Goal: Task Accomplishment & Management: Complete application form

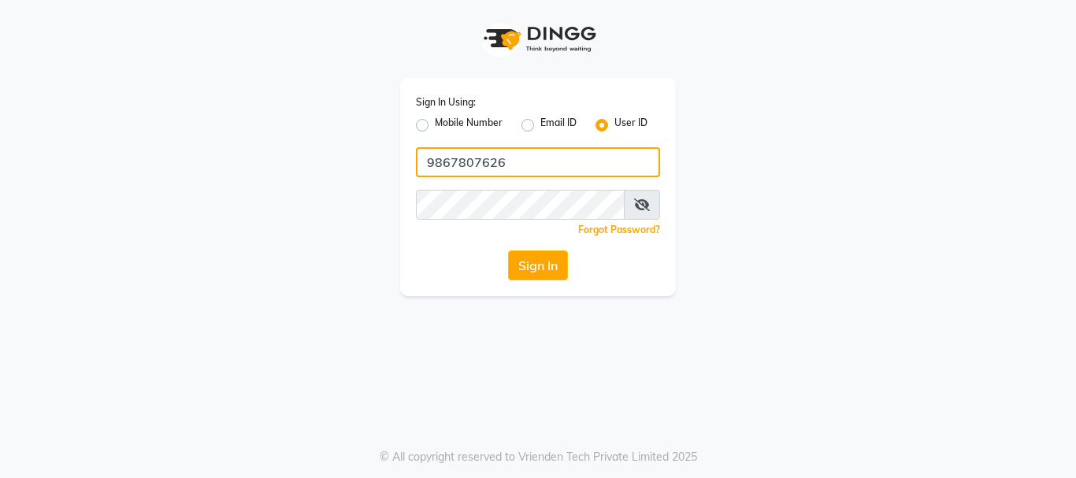
click at [541, 170] on input "9867807626" at bounding box center [538, 162] width 244 height 30
type input "evogue"
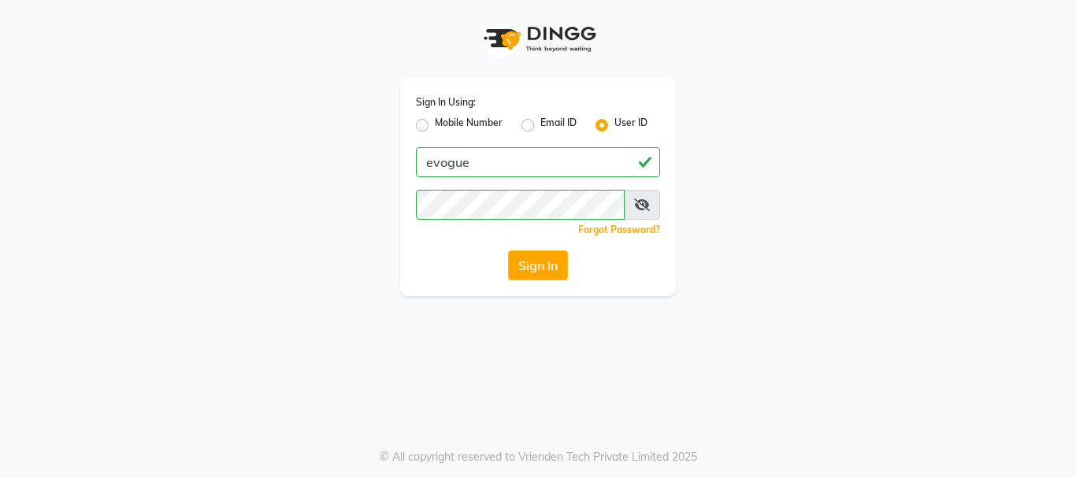
click at [628, 202] on span at bounding box center [642, 205] width 36 height 30
click at [637, 203] on icon at bounding box center [642, 205] width 16 height 13
click at [508, 251] on button "Sign In" at bounding box center [538, 266] width 60 height 30
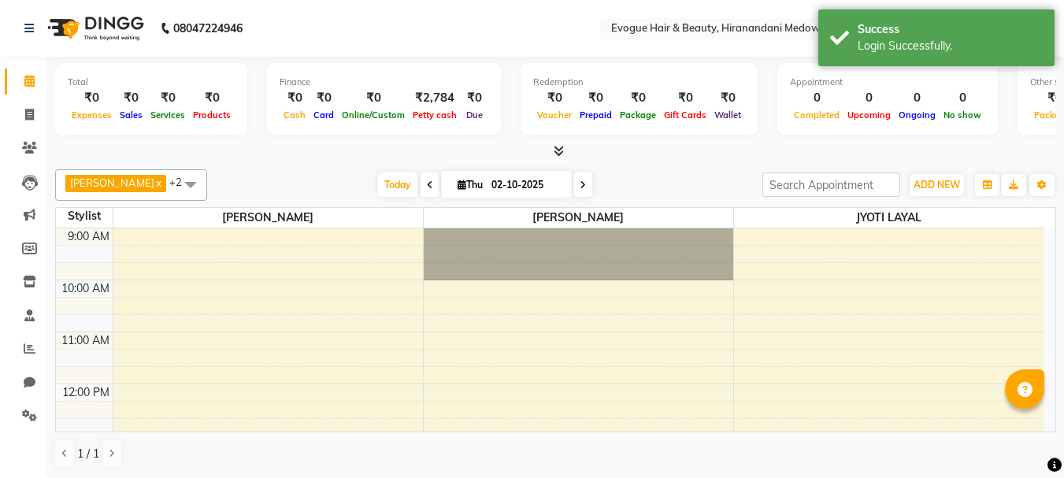
select select "en"
click at [26, 119] on icon at bounding box center [29, 115] width 9 height 12
select select "service"
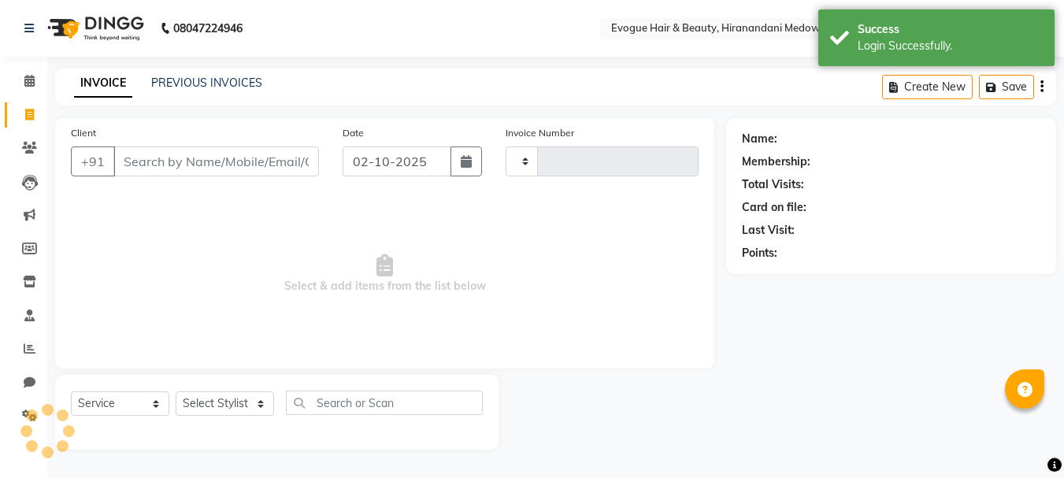
type input "1100"
select select "746"
click at [147, 161] on input "Client" at bounding box center [217, 162] width 209 height 30
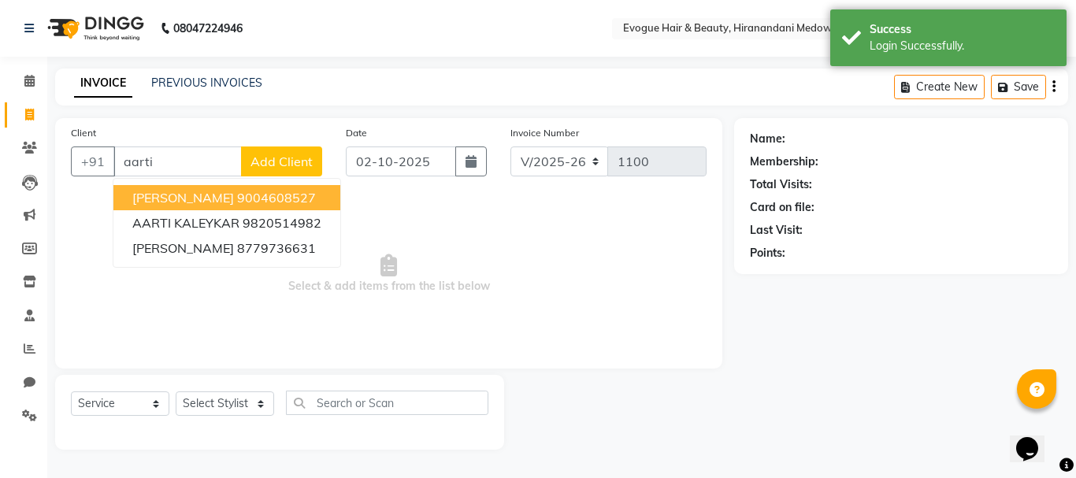
click at [151, 197] on span "[PERSON_NAME]" at bounding box center [183, 198] width 102 height 16
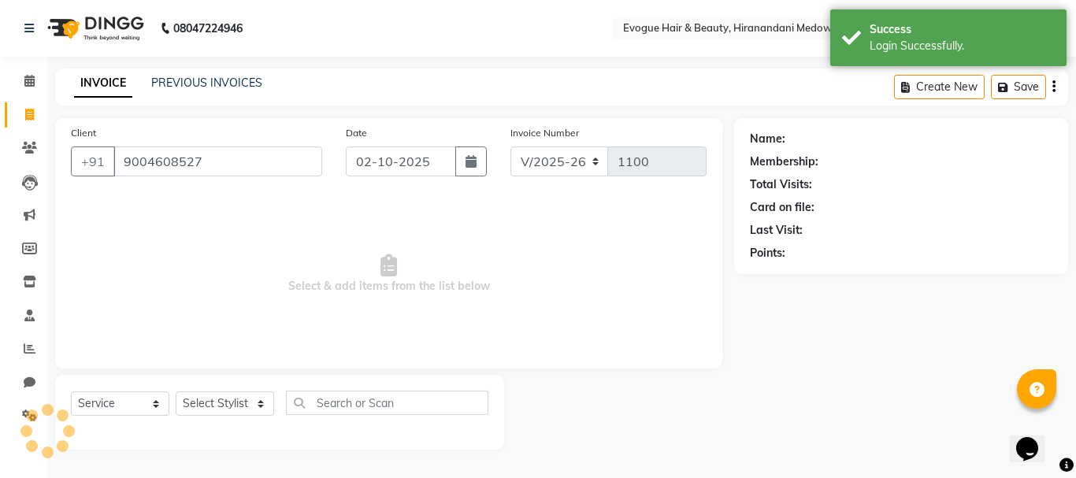
type input "9004608527"
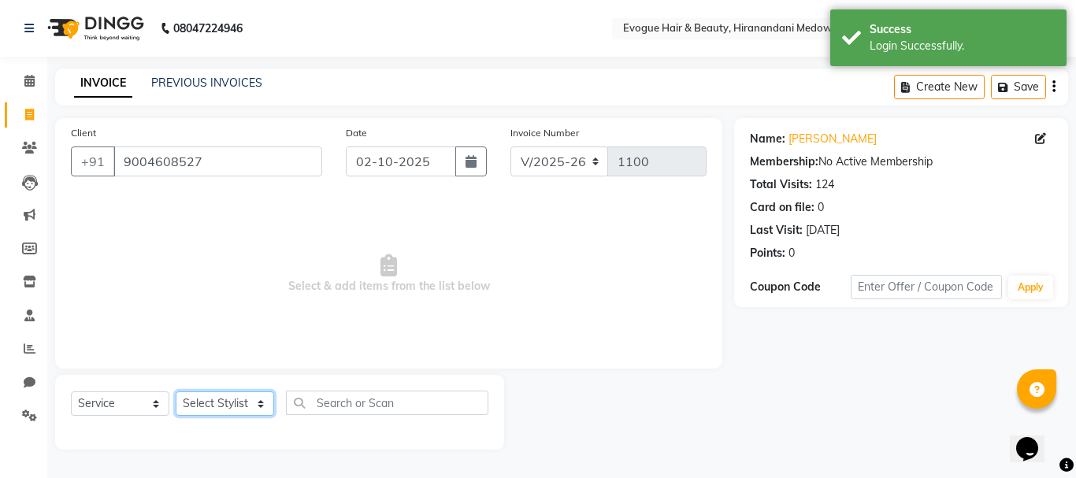
click at [228, 399] on select "Select Stylist [PERSON_NAME] [PERSON_NAME] Manager [PERSON_NAME]" at bounding box center [225, 404] width 98 height 24
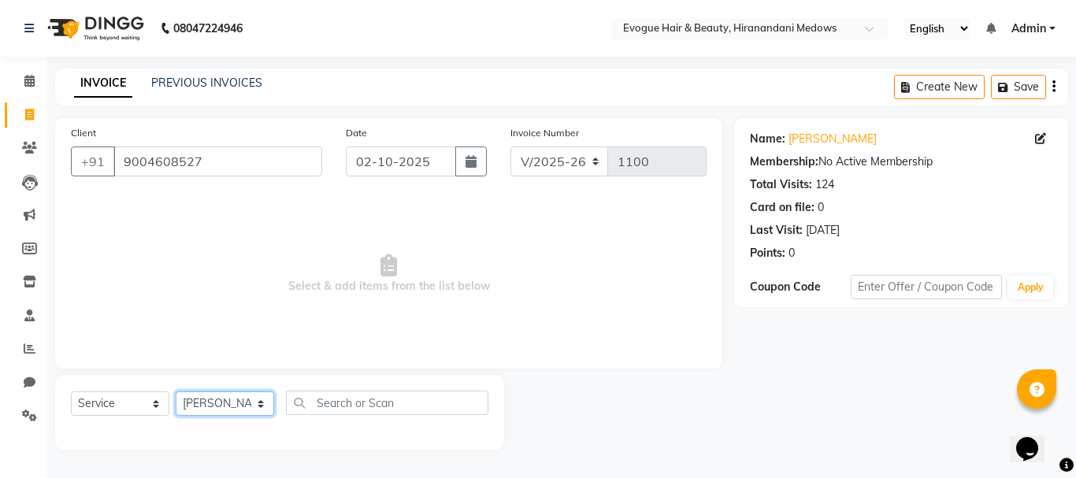
click at [176, 392] on select "Select Stylist [PERSON_NAME] [PERSON_NAME] Manager [PERSON_NAME]" at bounding box center [225, 404] width 98 height 24
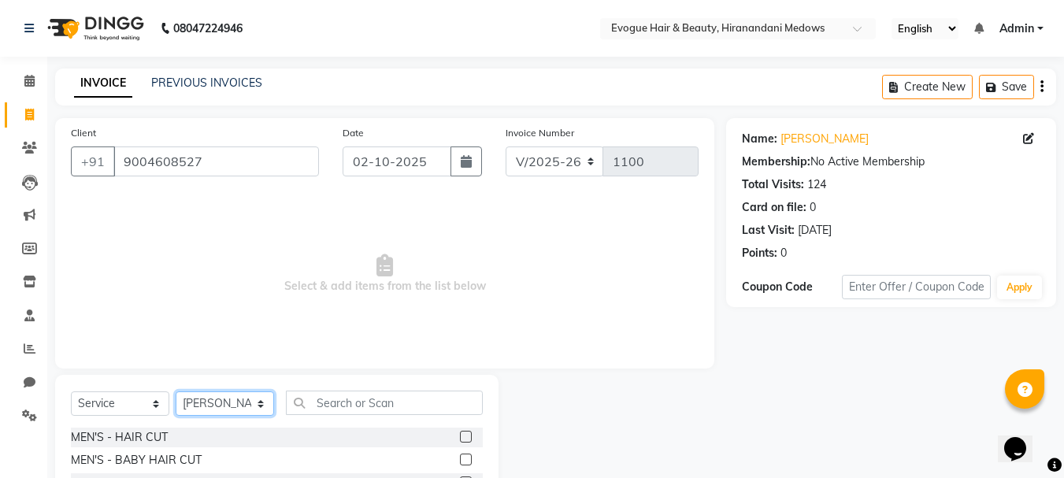
click at [219, 406] on select "Select Stylist [PERSON_NAME] [PERSON_NAME] Manager [PERSON_NAME]" at bounding box center [225, 404] width 98 height 24
select select "70843"
click at [176, 392] on select "Select Stylist [PERSON_NAME] [PERSON_NAME] Manager [PERSON_NAME]" at bounding box center [225, 404] width 98 height 24
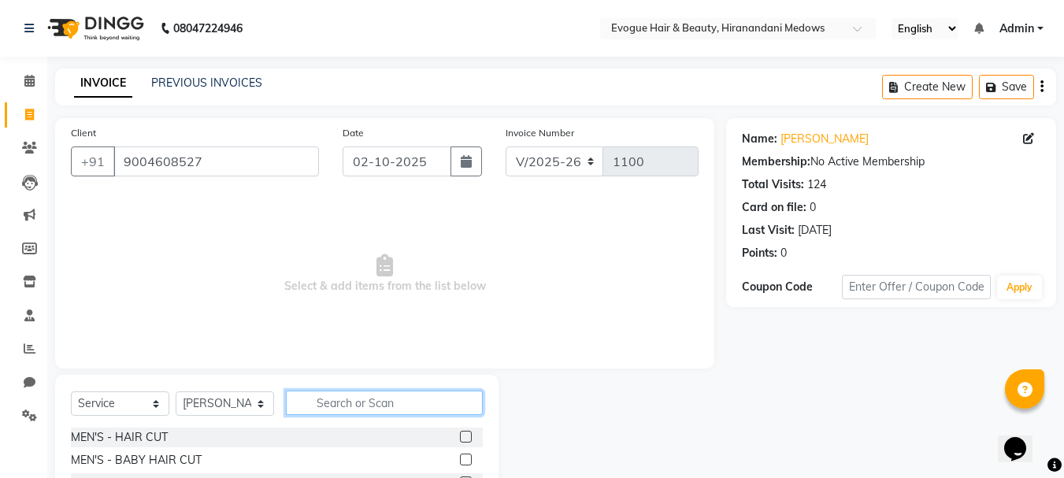
click at [336, 405] on input "text" at bounding box center [384, 403] width 197 height 24
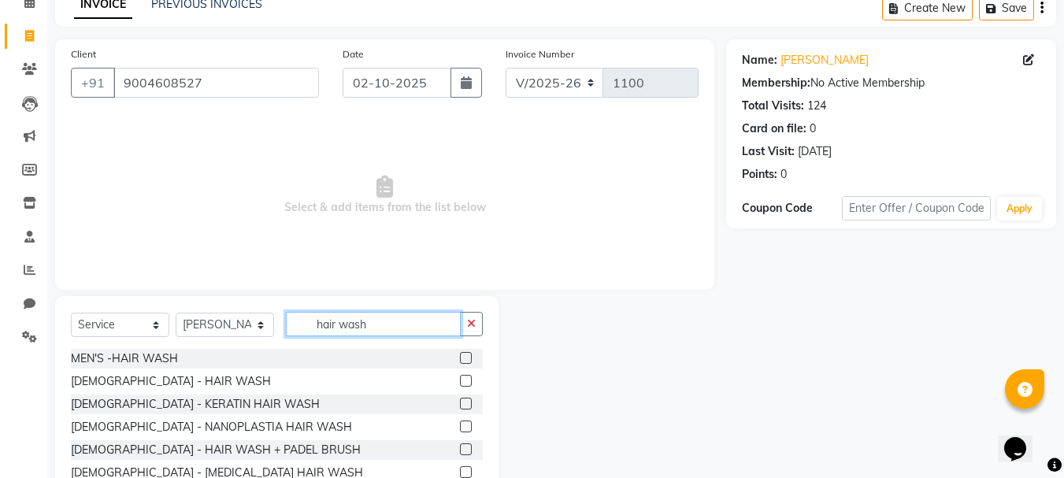
type input "hair wash"
click at [461, 381] on label at bounding box center [466, 381] width 12 height 12
click at [461, 381] on input "checkbox" at bounding box center [465, 382] width 10 height 10
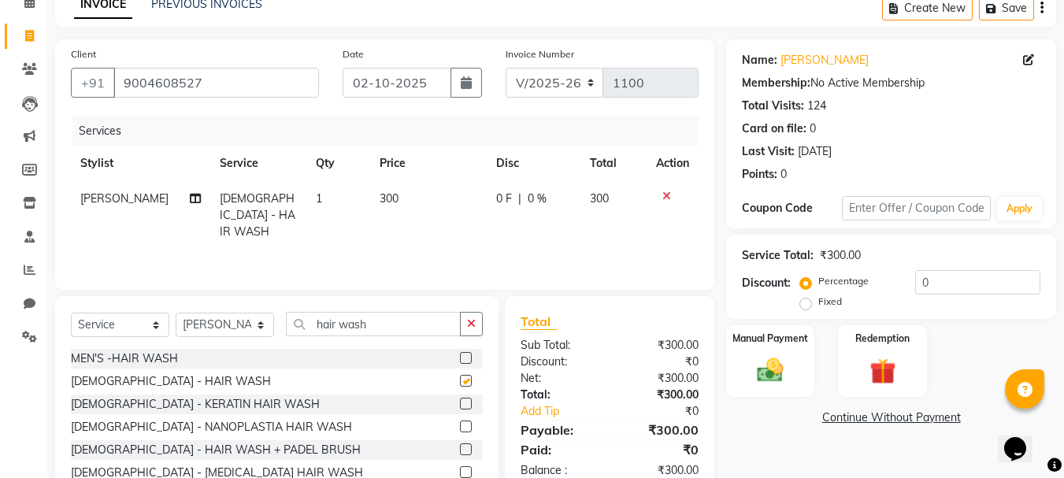
checkbox input "false"
click at [240, 325] on select "Select Stylist [PERSON_NAME] [PERSON_NAME] Manager [PERSON_NAME]" at bounding box center [225, 325] width 98 height 24
select select "11857"
click at [176, 313] on select "Select Stylist [PERSON_NAME] [PERSON_NAME] Manager [PERSON_NAME]" at bounding box center [225, 325] width 98 height 24
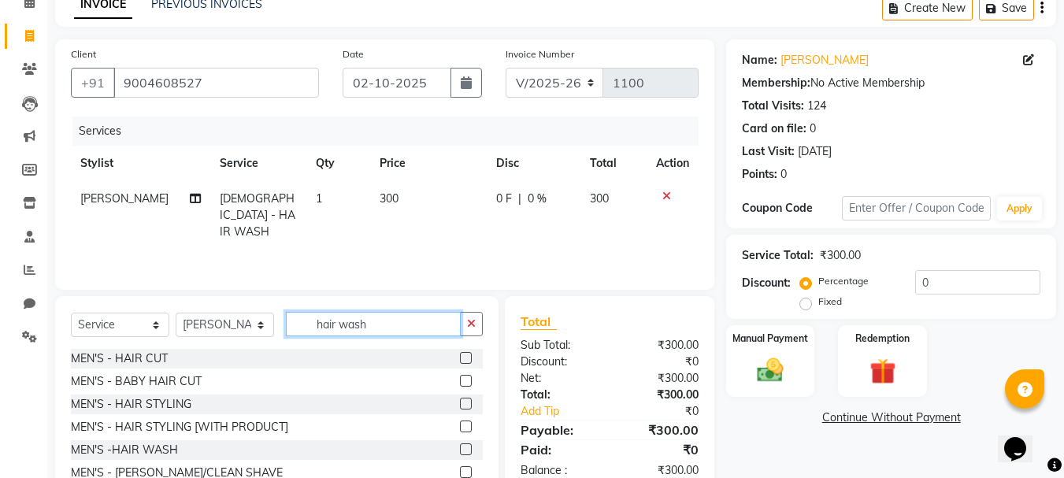
click at [392, 325] on input "hair wash" at bounding box center [373, 324] width 175 height 24
type input "h"
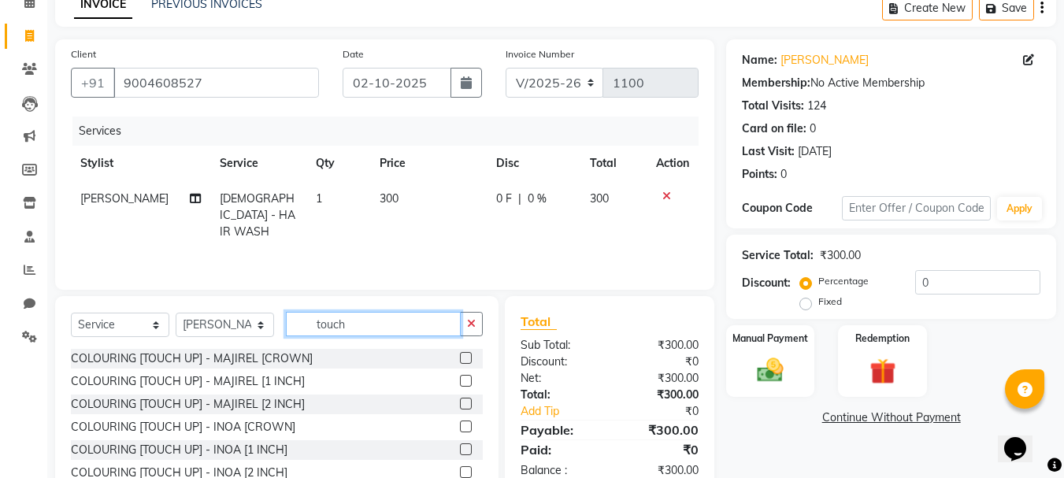
scroll to position [132, 0]
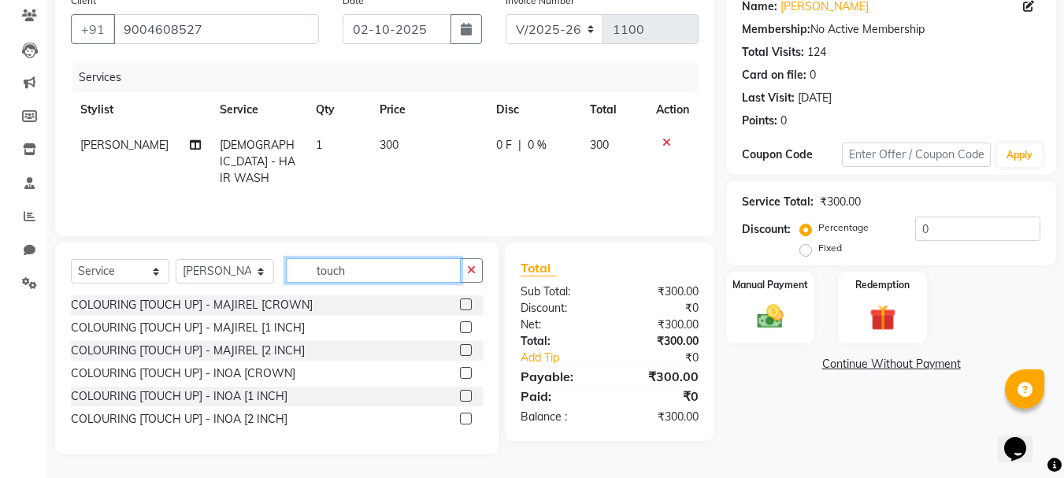
type input "touch"
click at [466, 352] on label at bounding box center [466, 350] width 12 height 12
click at [466, 352] on input "checkbox" at bounding box center [465, 351] width 10 height 10
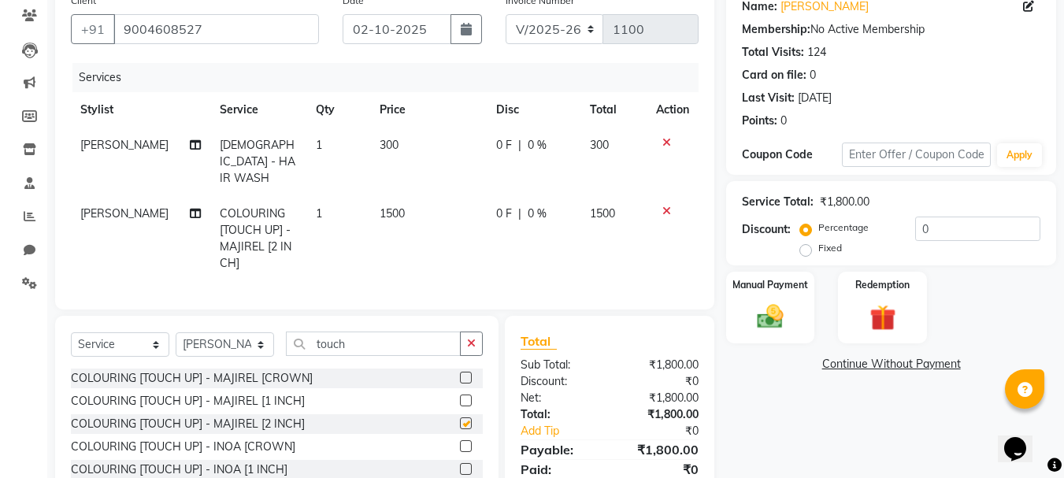
checkbox input "false"
click at [664, 206] on icon at bounding box center [667, 211] width 9 height 11
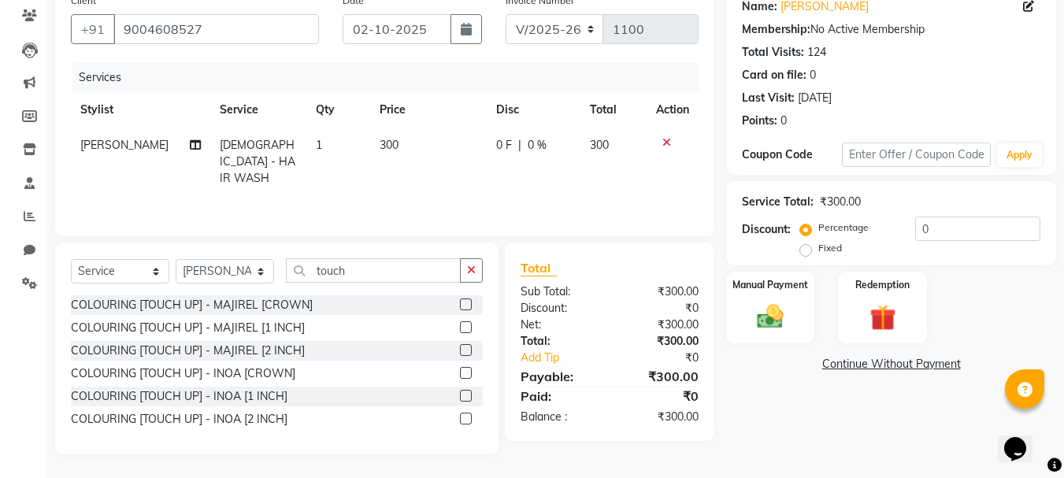
click at [466, 415] on label at bounding box center [466, 419] width 12 height 12
click at [466, 415] on input "checkbox" at bounding box center [465, 419] width 10 height 10
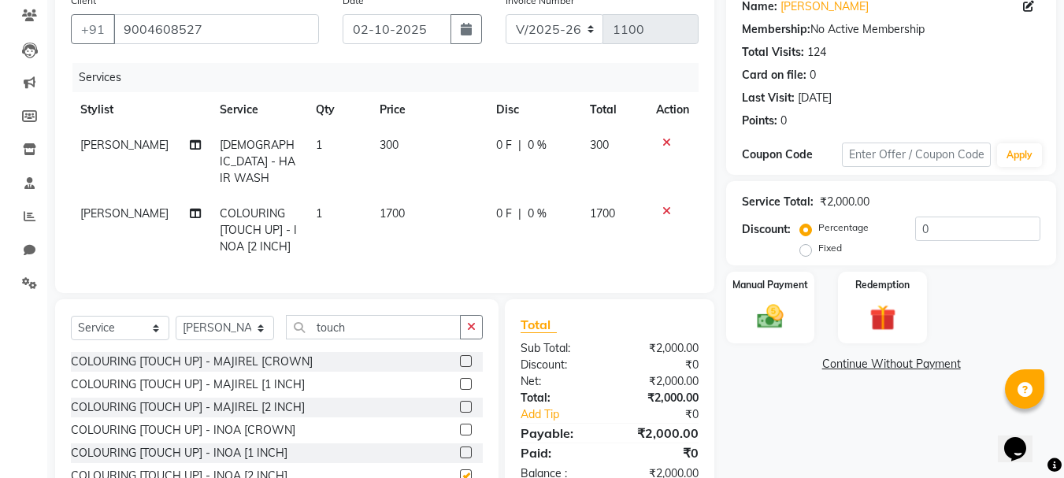
checkbox input "false"
click at [503, 206] on span "0 F" at bounding box center [504, 214] width 16 height 17
select select "11857"
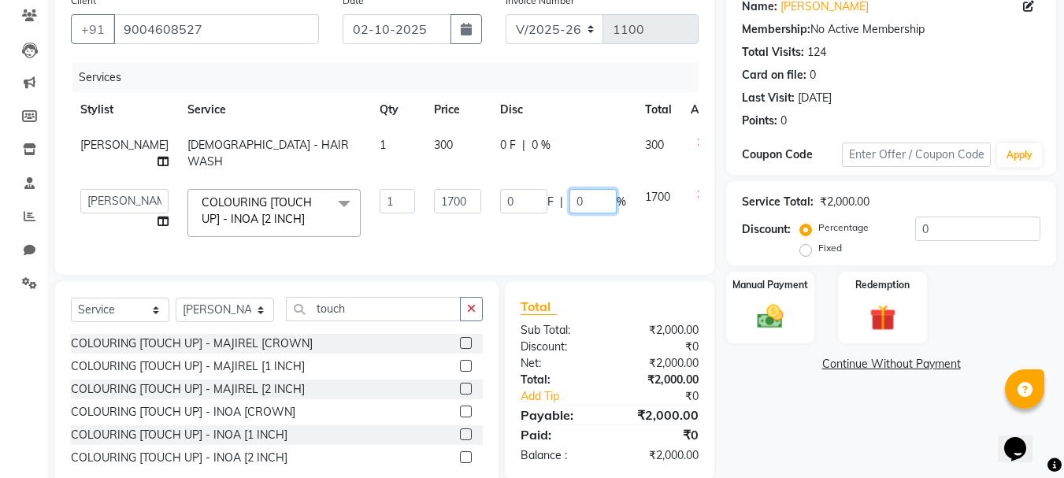
click at [570, 211] on input "0" at bounding box center [593, 201] width 47 height 24
type input "45"
click at [546, 246] on td "0 F | 45 %" at bounding box center [563, 213] width 145 height 67
select select "11857"
click at [245, 322] on select "Select Stylist [PERSON_NAME] [PERSON_NAME] Manager [PERSON_NAME]" at bounding box center [225, 310] width 98 height 24
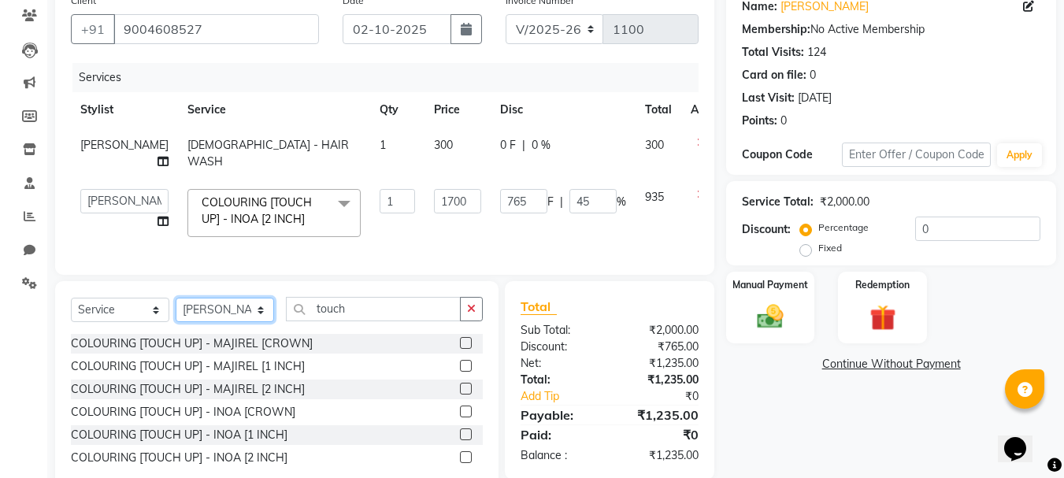
select select "11856"
click at [176, 322] on select "Select Stylist [PERSON_NAME] [PERSON_NAME] Manager [PERSON_NAME]" at bounding box center [225, 310] width 98 height 24
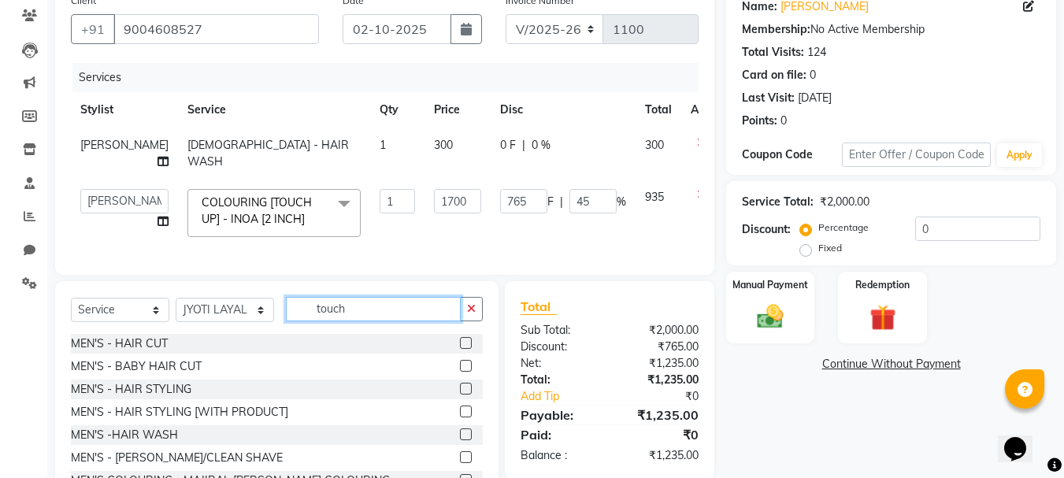
click at [354, 321] on input "touch" at bounding box center [373, 309] width 175 height 24
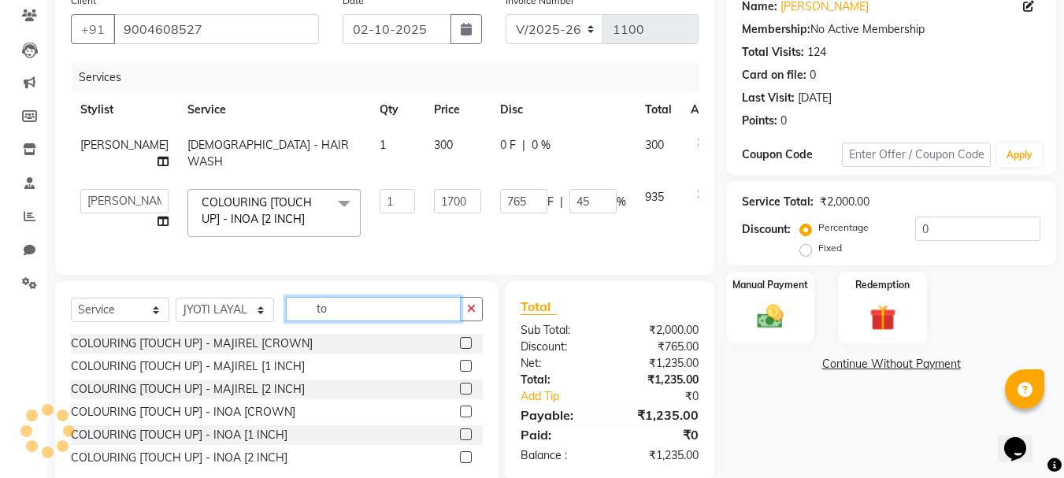
type input "t"
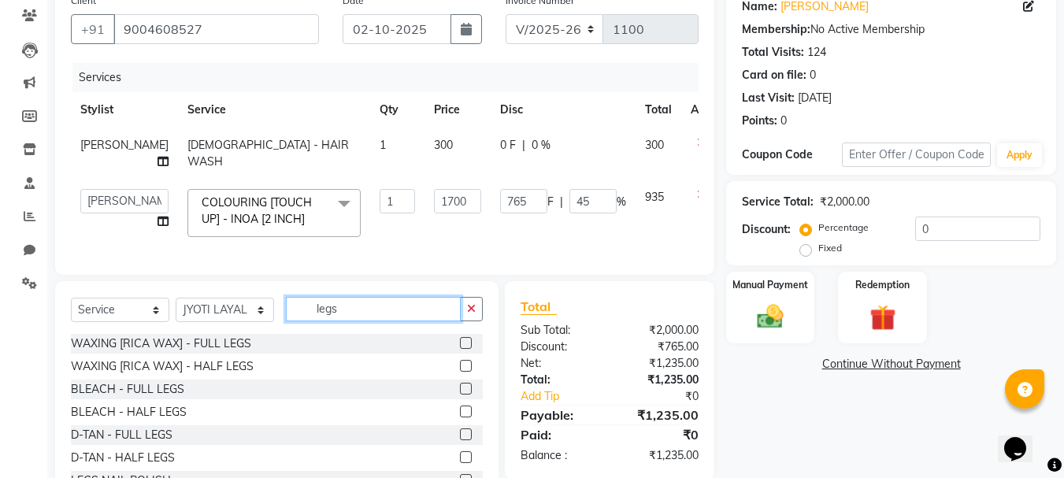
type input "legs"
click at [460, 349] on label at bounding box center [466, 343] width 12 height 12
click at [460, 349] on input "checkbox" at bounding box center [465, 344] width 10 height 10
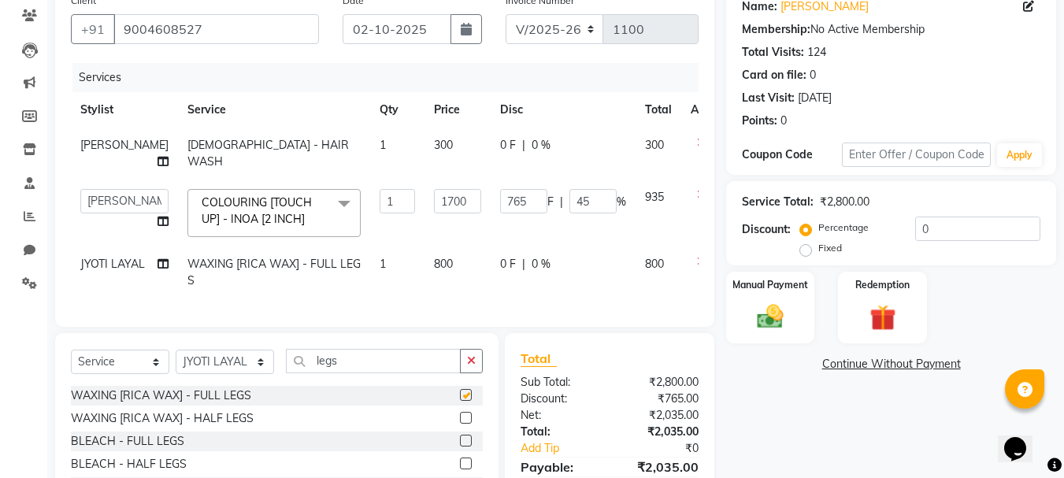
checkbox input "false"
click at [434, 271] on span "800" at bounding box center [443, 264] width 19 height 14
select select "11856"
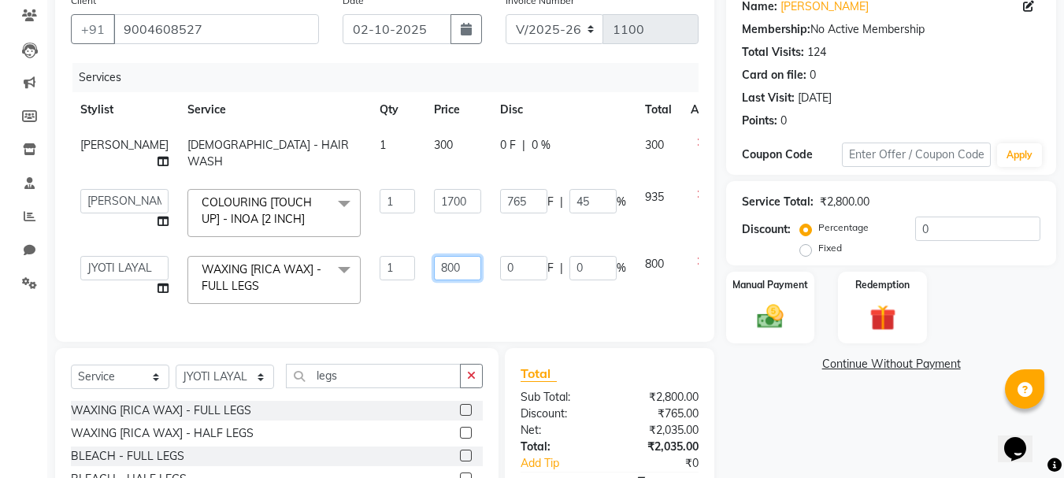
click at [434, 280] on input "800" at bounding box center [457, 268] width 47 height 24
type input "900"
click at [425, 312] on td "900" at bounding box center [458, 280] width 66 height 67
select select "11856"
click at [570, 280] on input "0" at bounding box center [593, 268] width 47 height 24
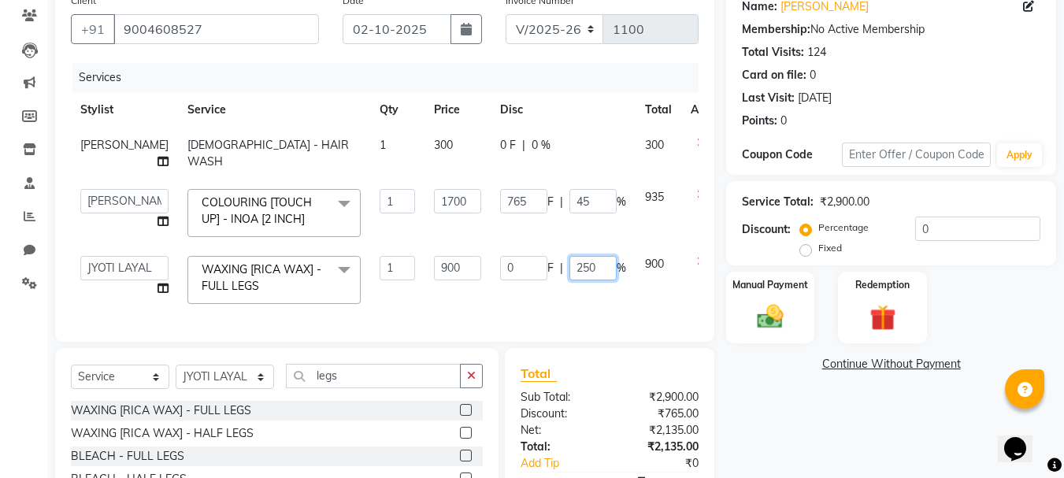
type input "25"
click at [540, 307] on td "0 F | 25 %" at bounding box center [563, 280] width 145 height 67
select select "11856"
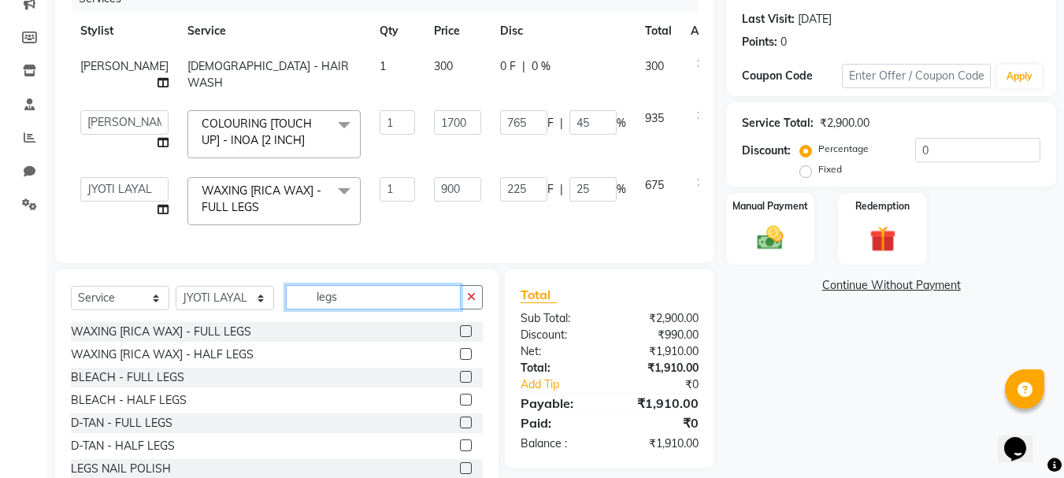
click at [365, 310] on input "legs" at bounding box center [373, 297] width 175 height 24
type input "l"
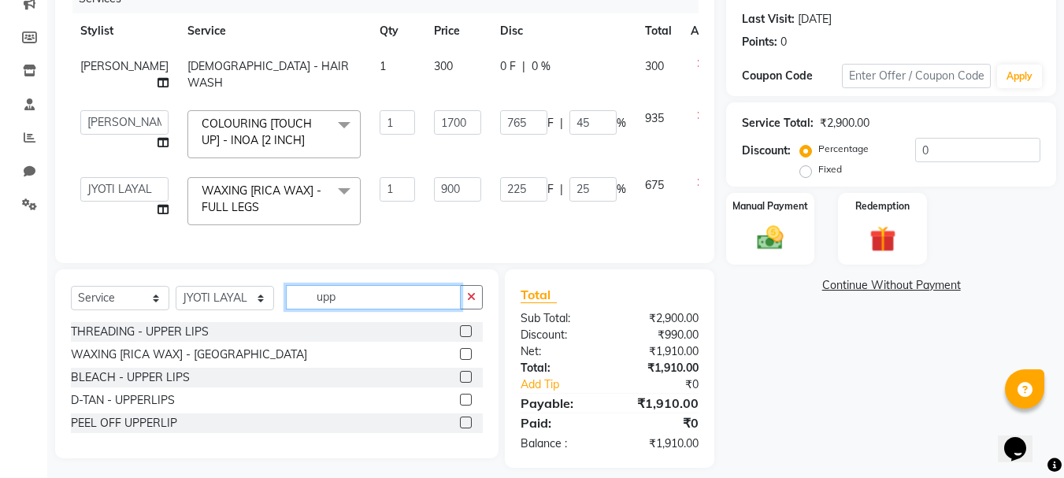
type input "upp"
click at [462, 429] on label at bounding box center [466, 423] width 12 height 12
click at [462, 429] on input "checkbox" at bounding box center [465, 423] width 10 height 10
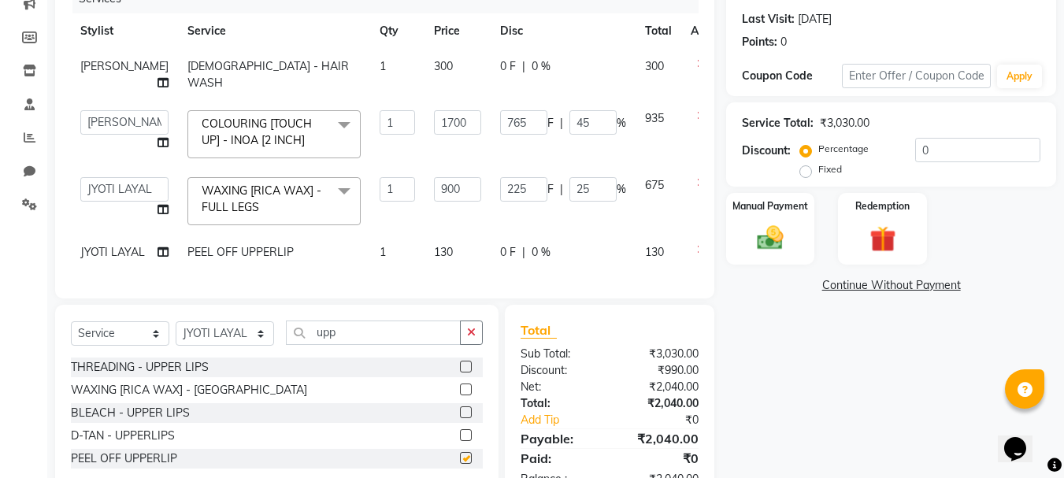
checkbox input "false"
click at [348, 345] on input "upp" at bounding box center [373, 333] width 175 height 24
type input "u"
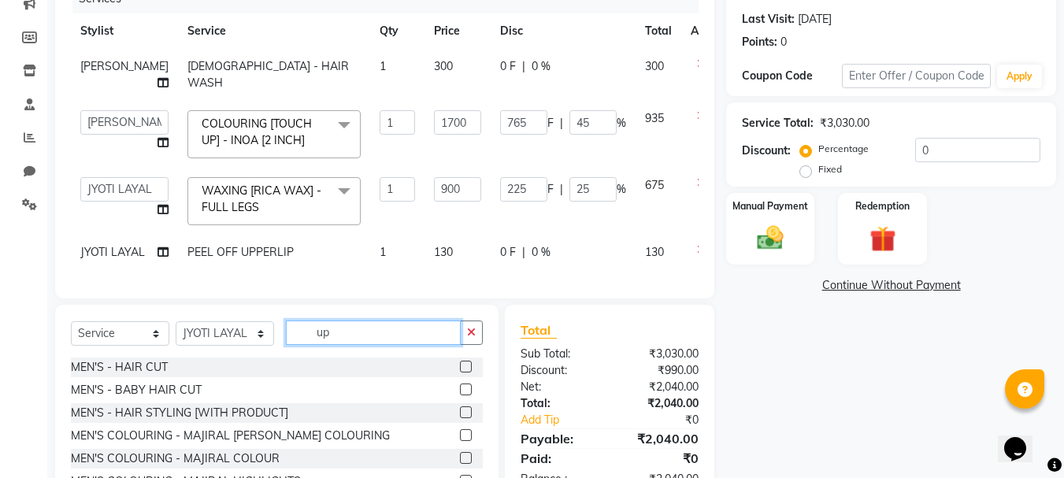
type input "upp"
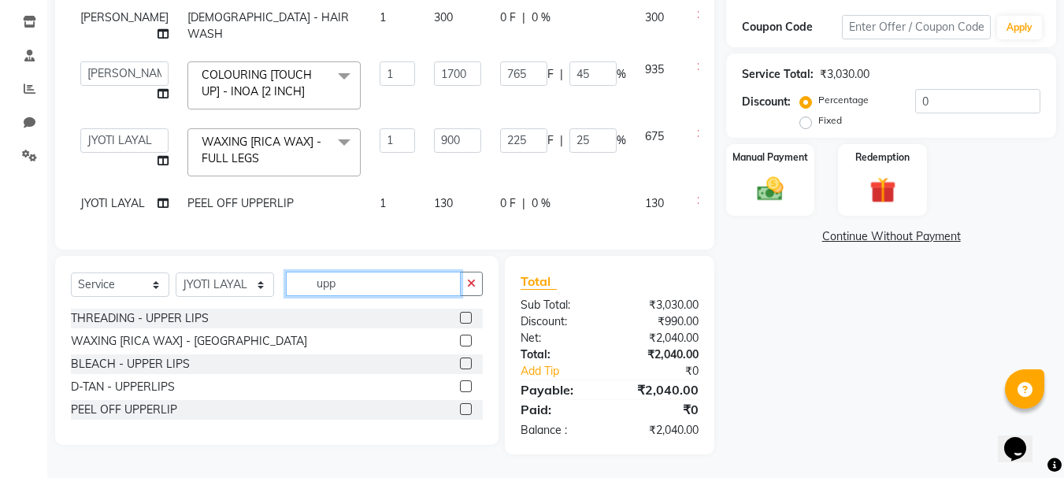
scroll to position [290, 0]
click at [466, 415] on label at bounding box center [466, 409] width 12 height 12
click at [466, 415] on input "checkbox" at bounding box center [465, 410] width 10 height 10
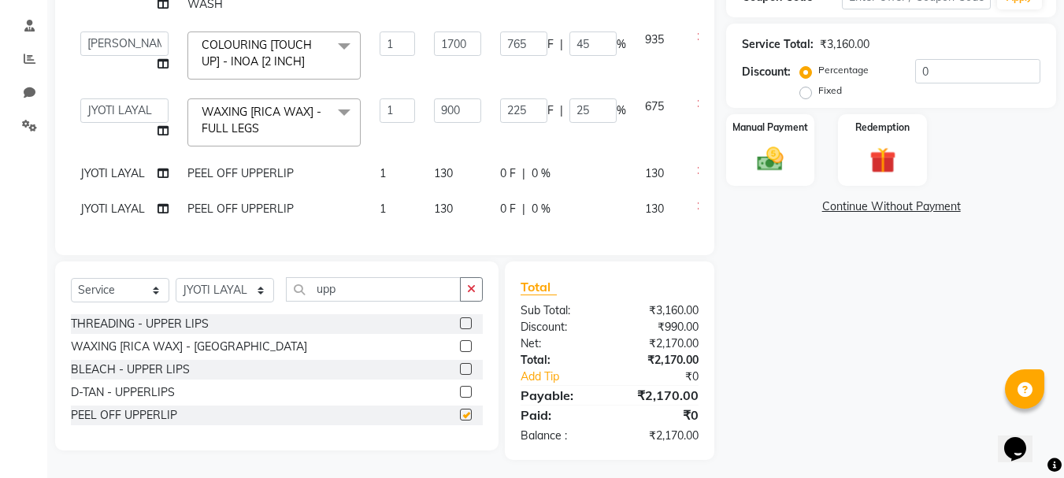
checkbox input "false"
click at [399, 302] on input "upp" at bounding box center [373, 289] width 175 height 24
type input "u"
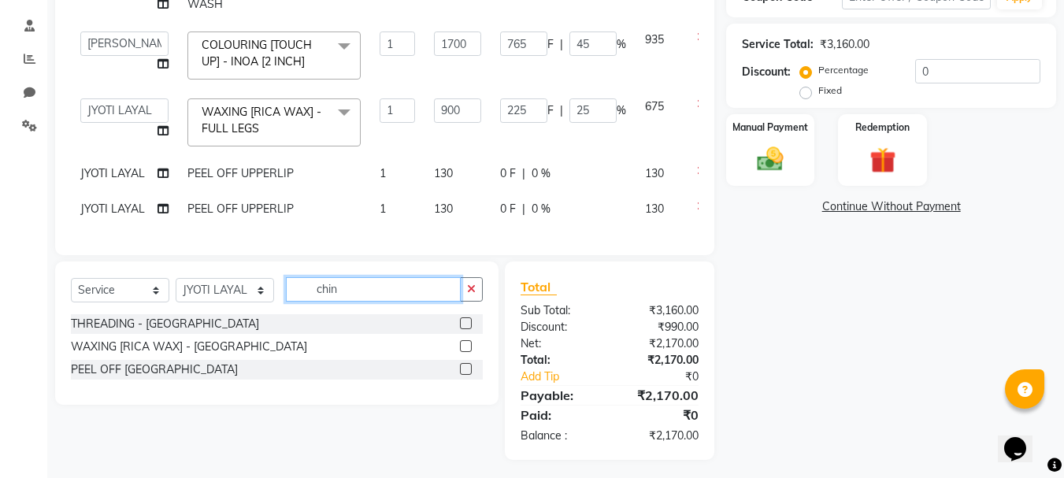
type input "chin"
click at [463, 375] on label at bounding box center [466, 369] width 12 height 12
click at [463, 375] on input "checkbox" at bounding box center [465, 370] width 10 height 10
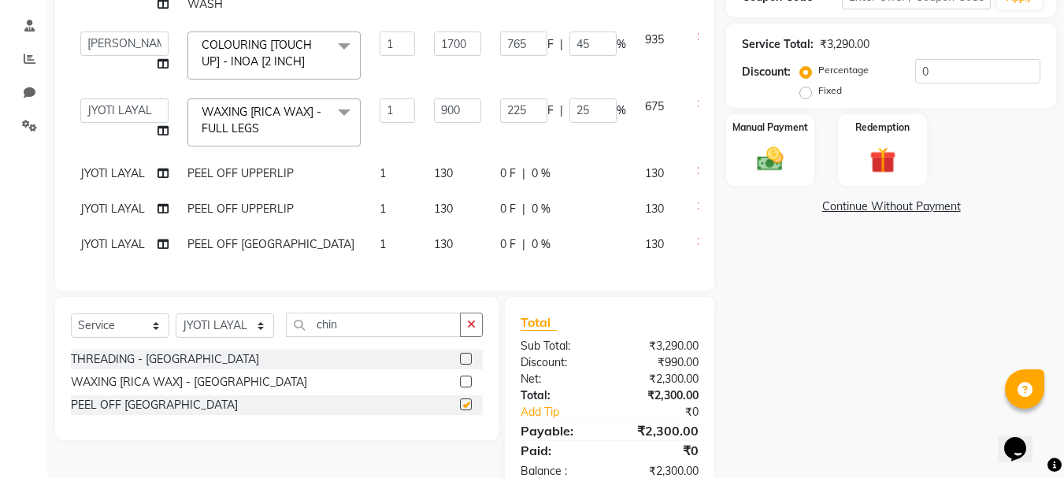
checkbox input "false"
click at [372, 337] on input "chin" at bounding box center [373, 325] width 175 height 24
type input "c"
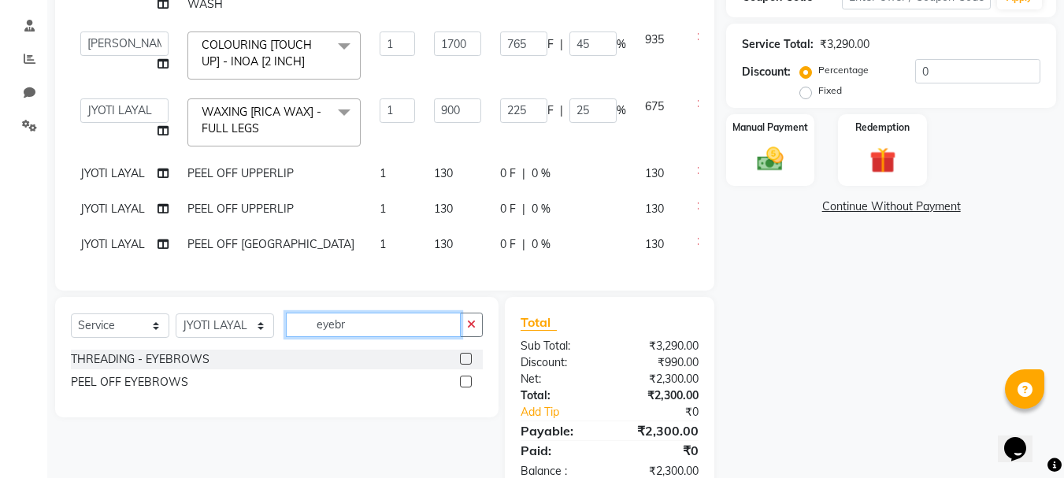
type input "eyebr"
click at [465, 365] on label at bounding box center [466, 359] width 12 height 12
click at [465, 365] on input "checkbox" at bounding box center [465, 359] width 10 height 10
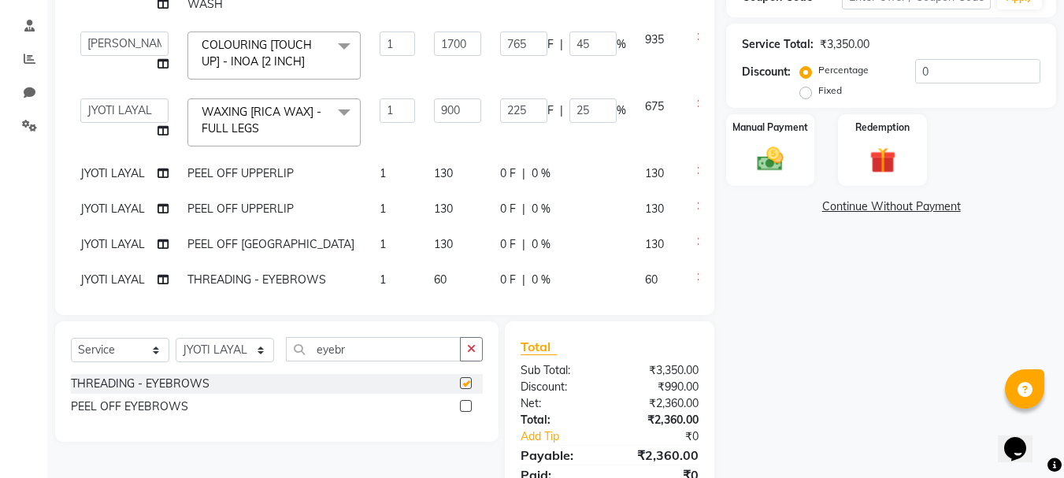
checkbox input "false"
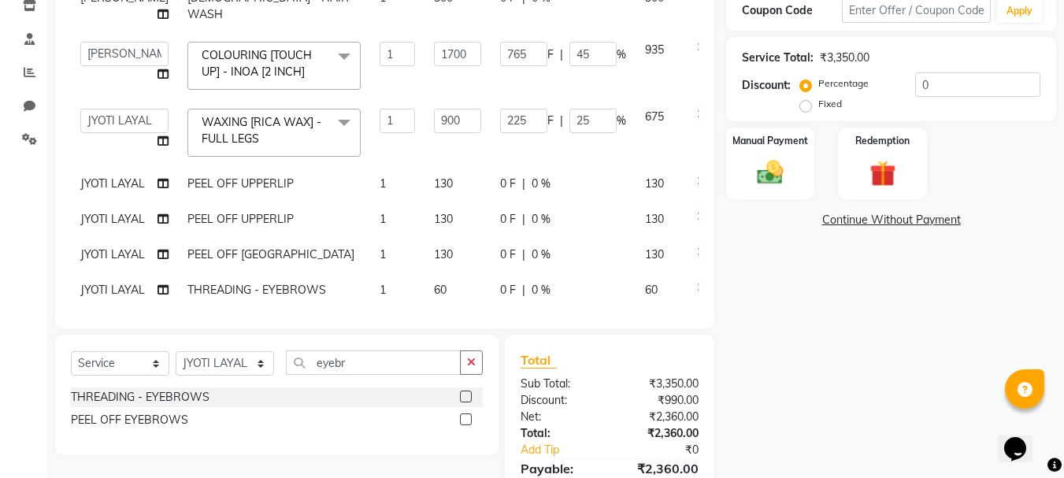
scroll to position [0, 0]
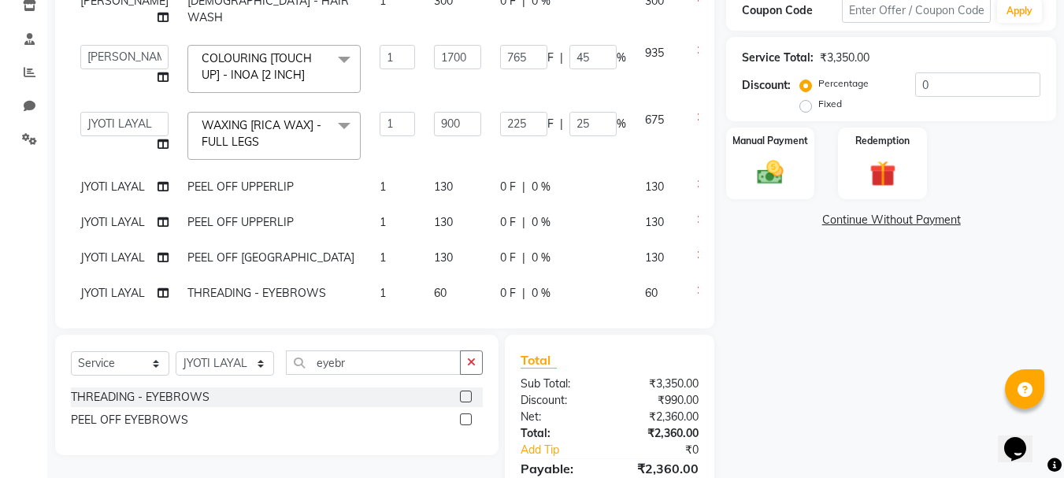
click at [697, 225] on icon at bounding box center [701, 219] width 9 height 11
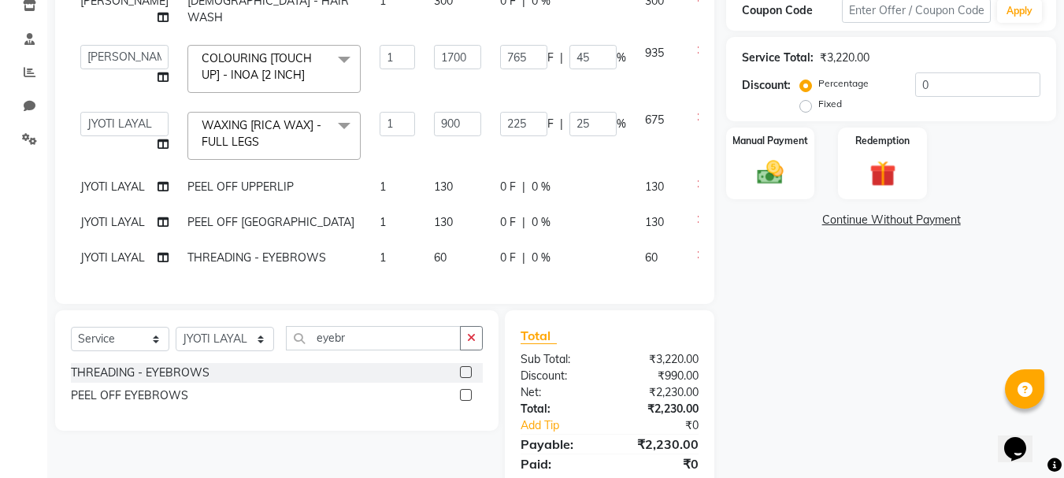
click at [370, 202] on td "1" at bounding box center [397, 186] width 54 height 35
select select "11856"
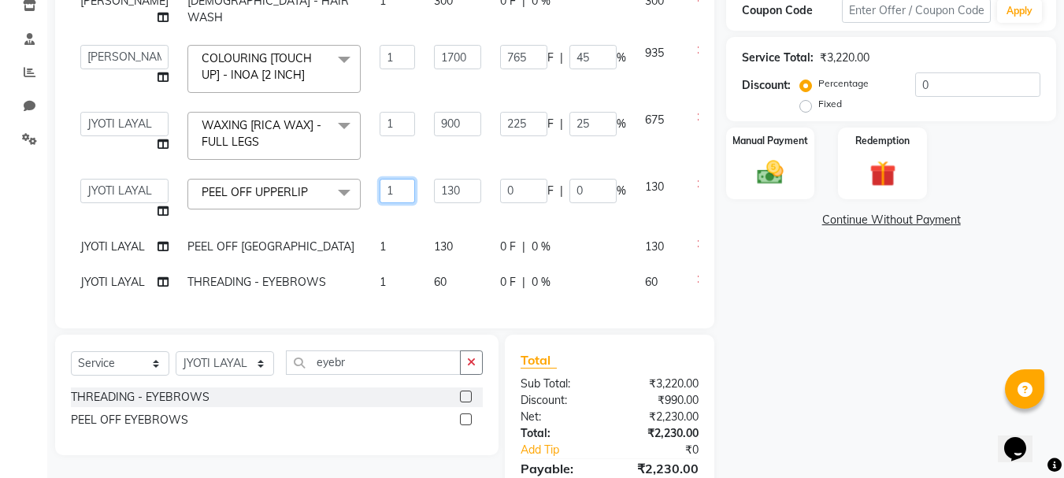
click at [380, 203] on input "1" at bounding box center [397, 191] width 35 height 24
type input "2"
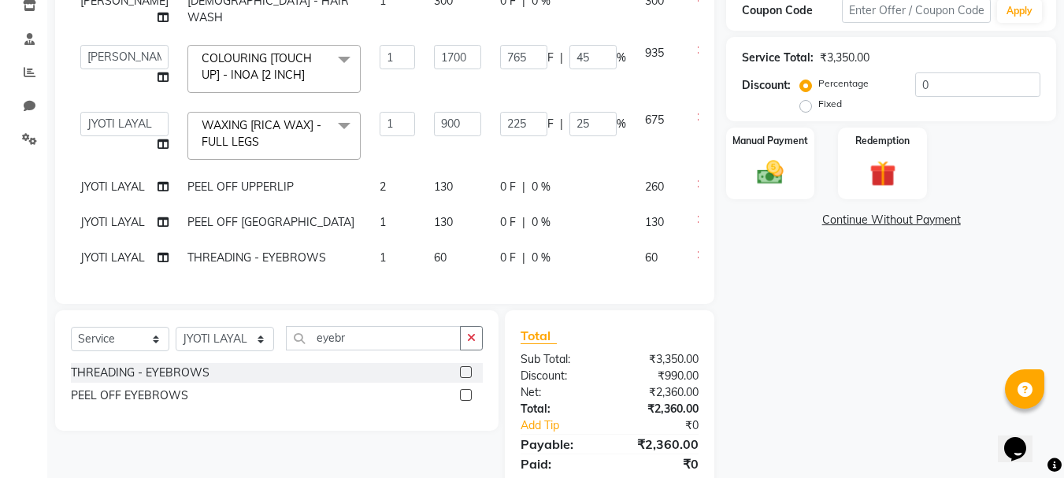
click at [370, 205] on td "2" at bounding box center [397, 186] width 54 height 35
select select "11856"
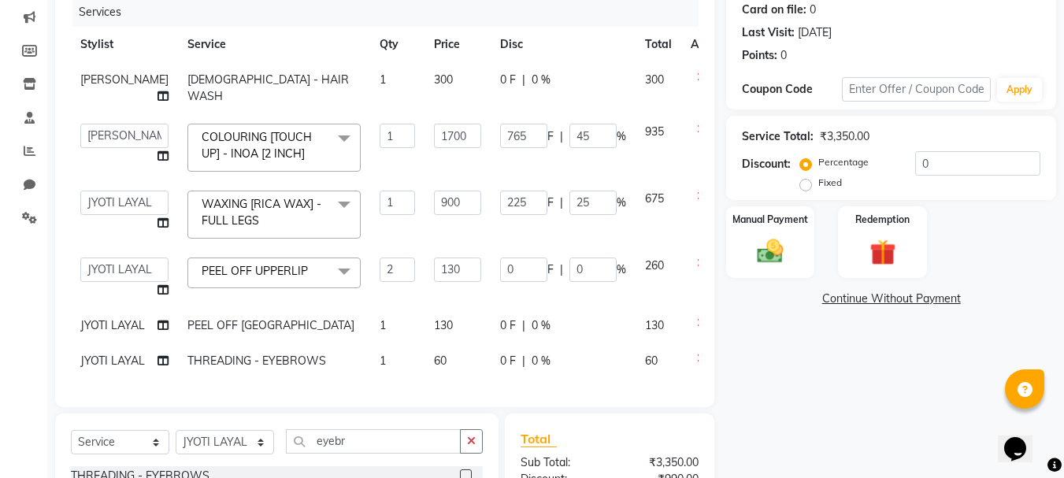
scroll to position [61, 0]
click at [761, 243] on img at bounding box center [770, 252] width 44 height 32
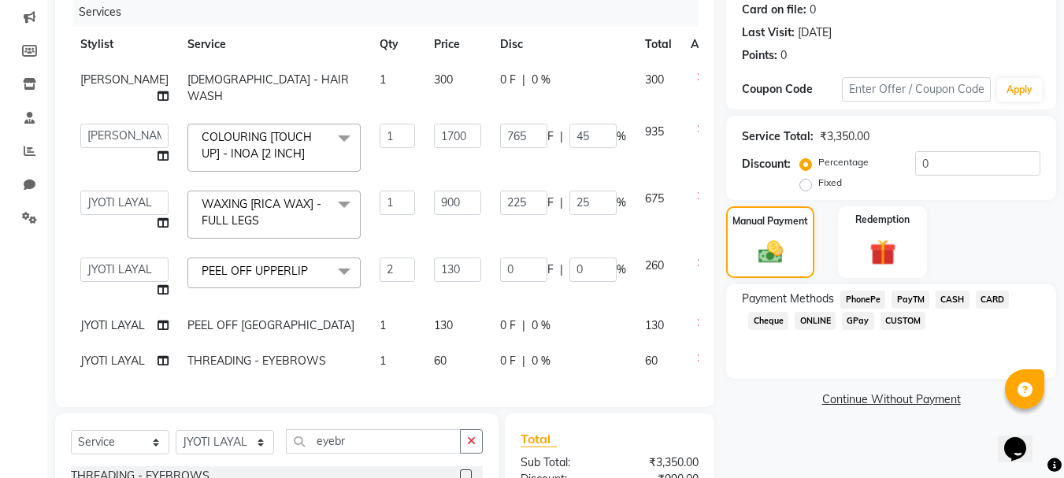
click at [824, 320] on span "ONLINE" at bounding box center [815, 321] width 41 height 18
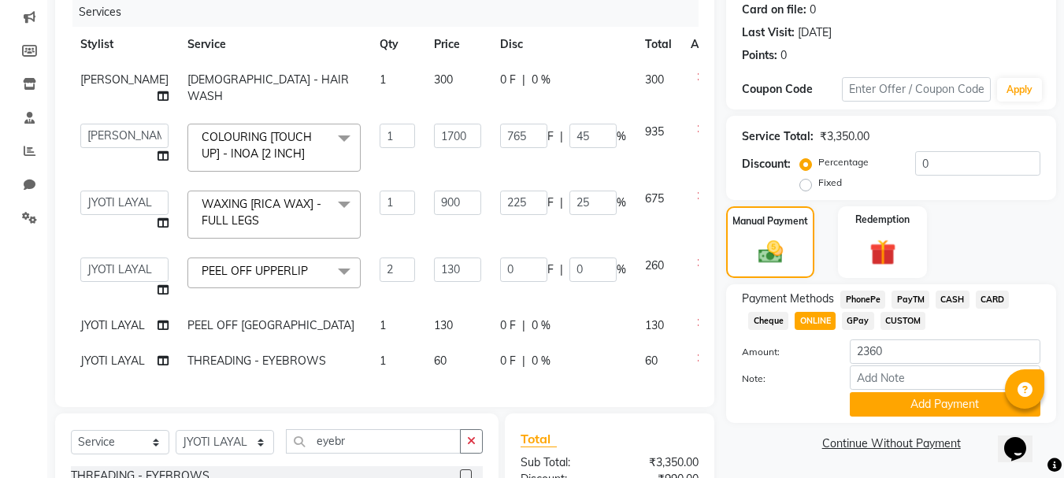
scroll to position [277, 0]
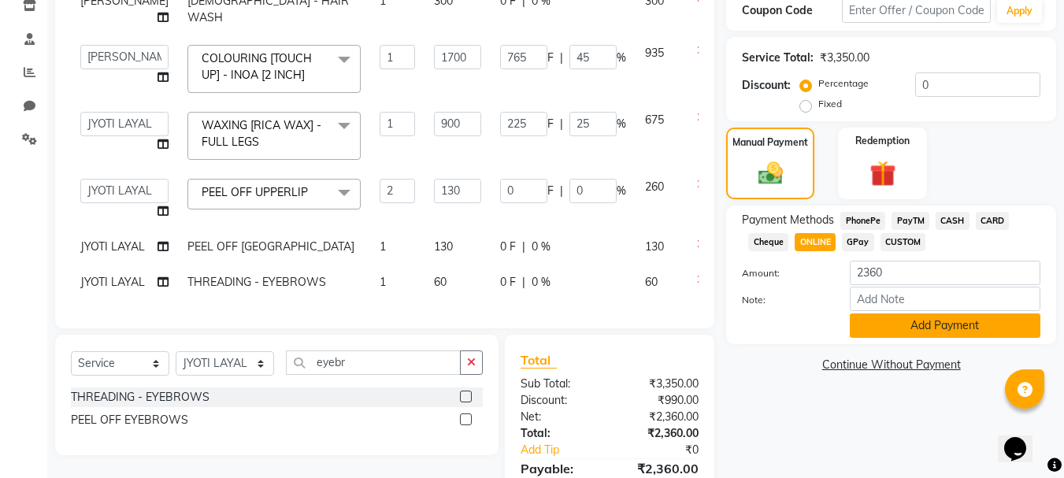
click at [867, 327] on button "Add Payment" at bounding box center [945, 326] width 191 height 24
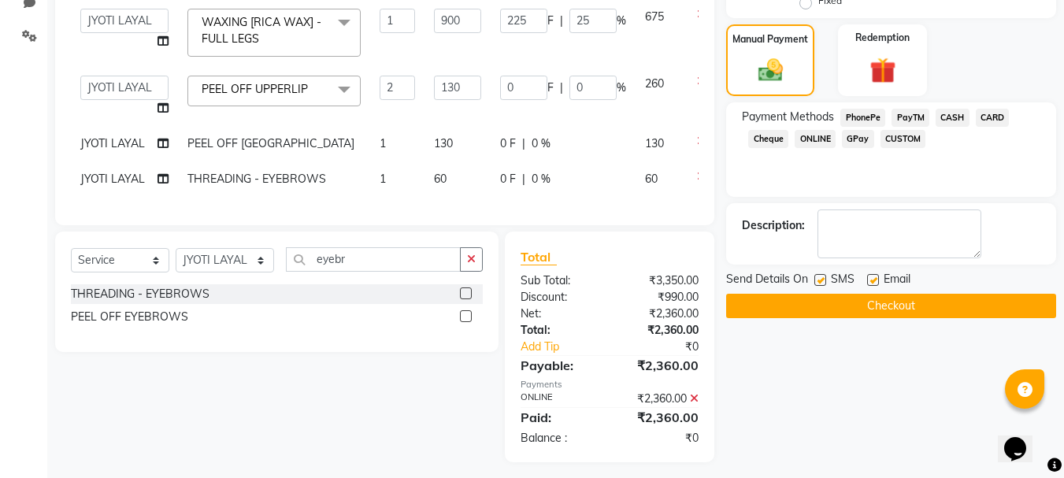
scroll to position [388, 0]
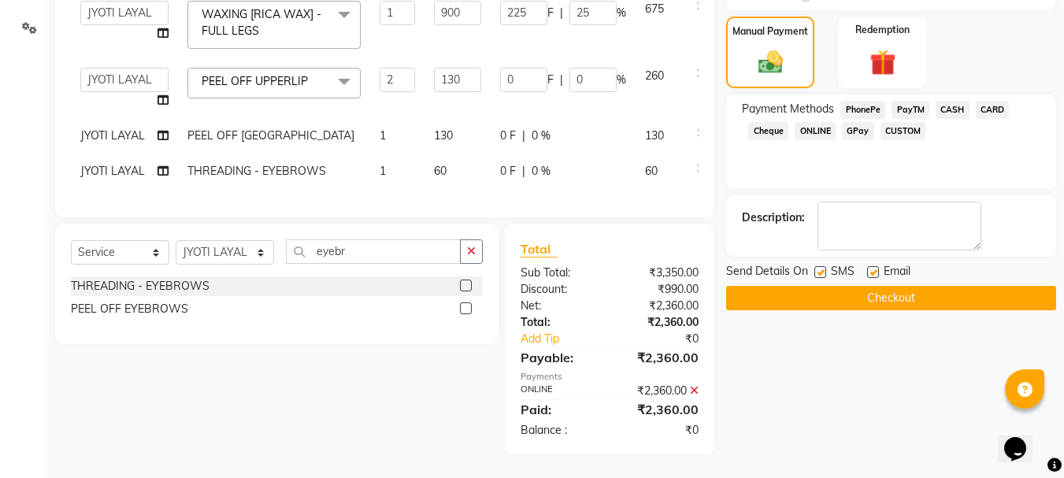
click at [873, 306] on button "Checkout" at bounding box center [891, 298] width 330 height 24
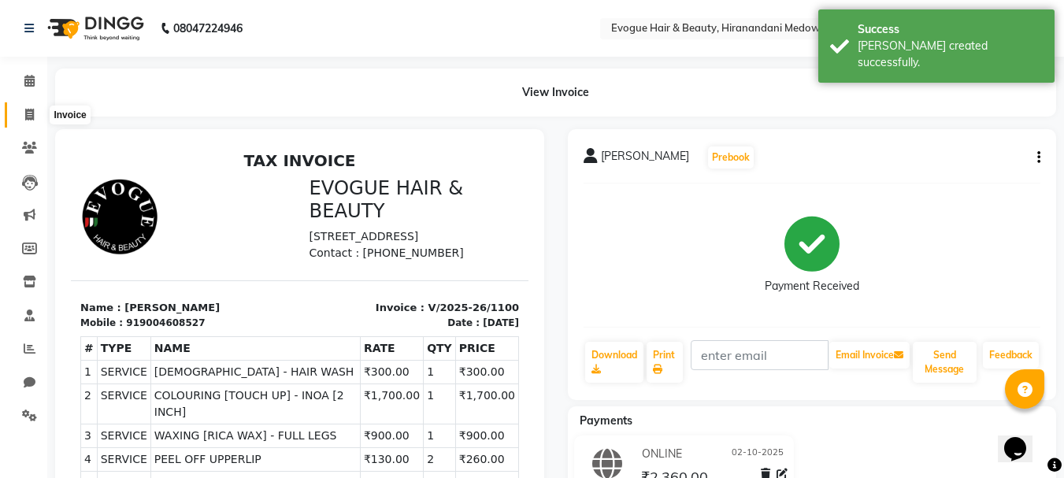
click at [28, 120] on icon at bounding box center [29, 115] width 9 height 12
select select "service"
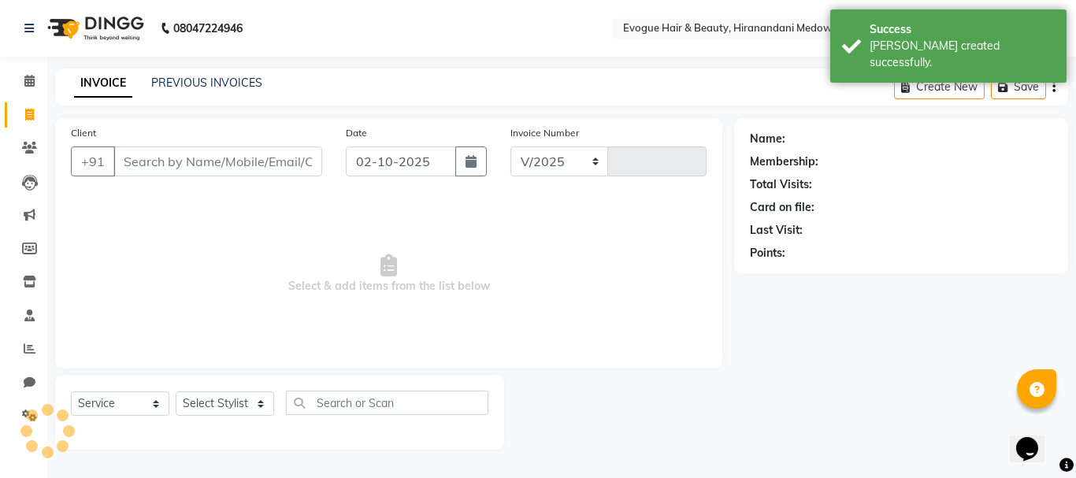
select select "746"
type input "1101"
click at [134, 161] on input "Client" at bounding box center [217, 162] width 209 height 30
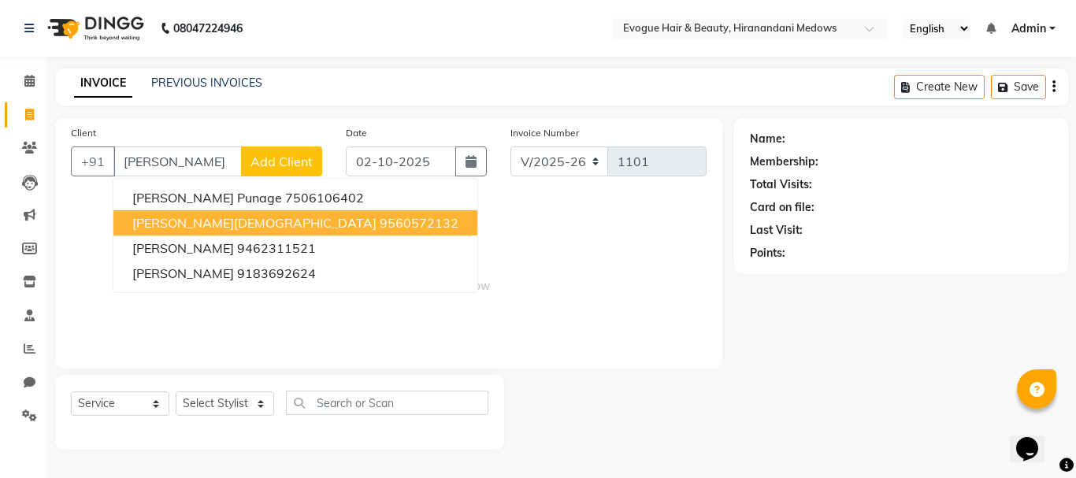
click at [199, 227] on button "[PERSON_NAME] 9560572132" at bounding box center [295, 222] width 364 height 25
type input "9560572132"
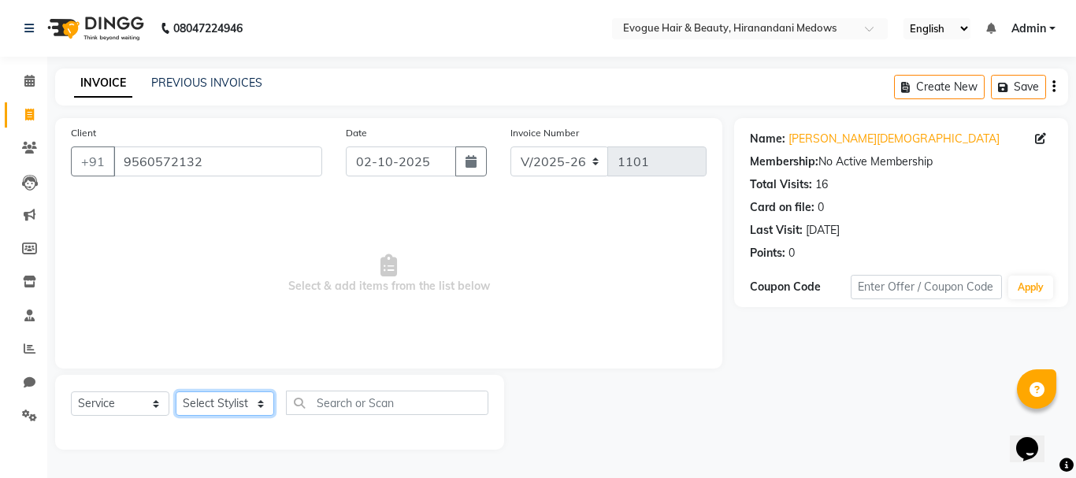
click at [232, 406] on select "Select Stylist [PERSON_NAME] [PERSON_NAME] Manager [PERSON_NAME]" at bounding box center [225, 404] width 98 height 24
select select "11857"
click at [176, 392] on select "Select Stylist [PERSON_NAME] [PERSON_NAME] Manager [PERSON_NAME]" at bounding box center [225, 404] width 98 height 24
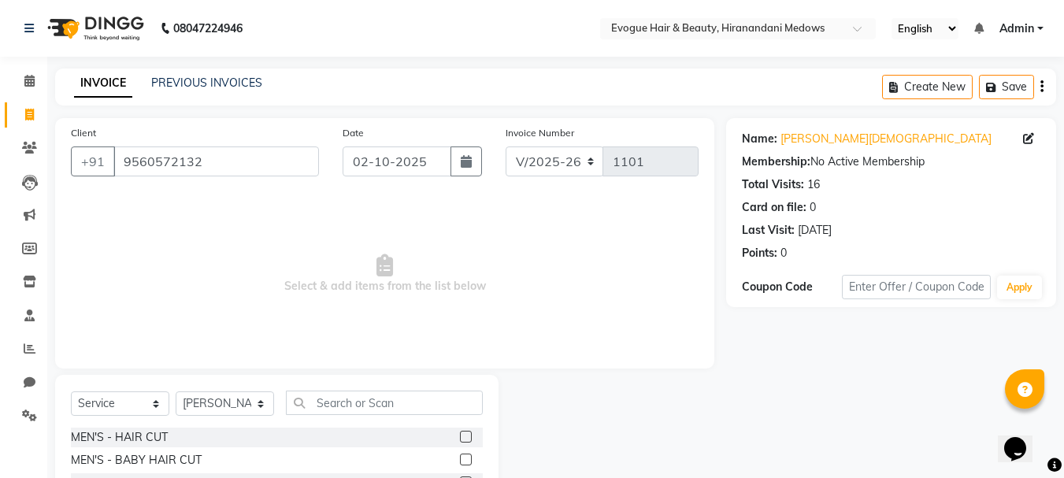
click at [460, 432] on label at bounding box center [466, 437] width 12 height 12
click at [460, 432] on input "checkbox" at bounding box center [465, 437] width 10 height 10
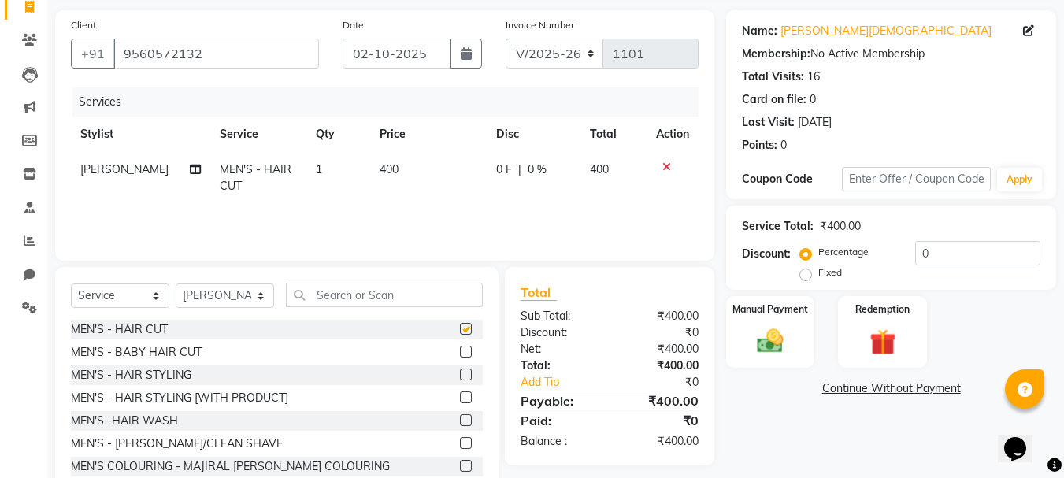
checkbox input "false"
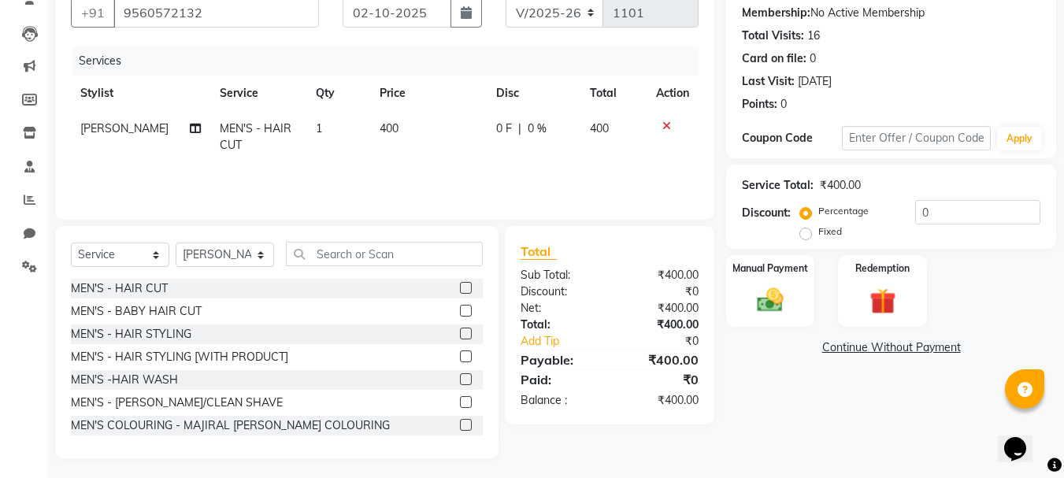
scroll to position [153, 0]
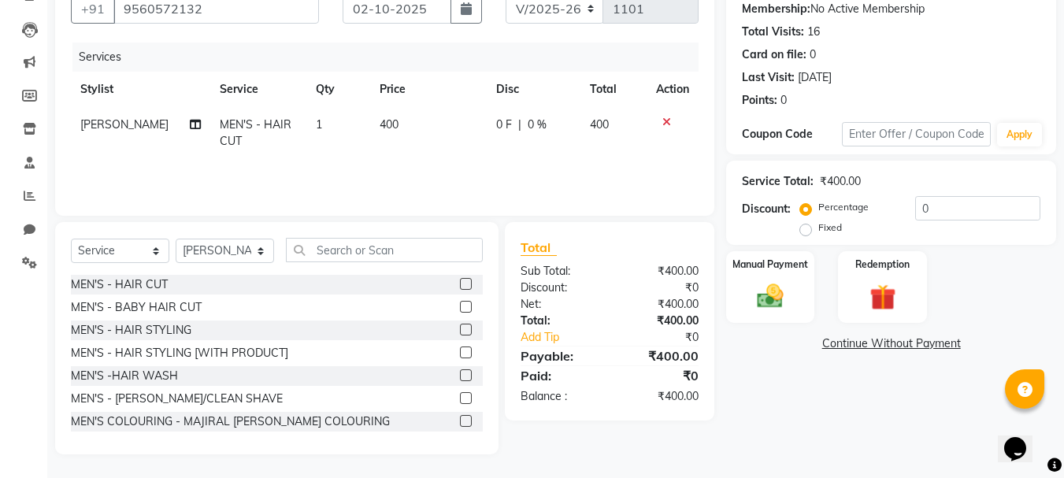
click at [460, 399] on label at bounding box center [466, 398] width 12 height 12
click at [460, 399] on input "checkbox" at bounding box center [465, 399] width 10 height 10
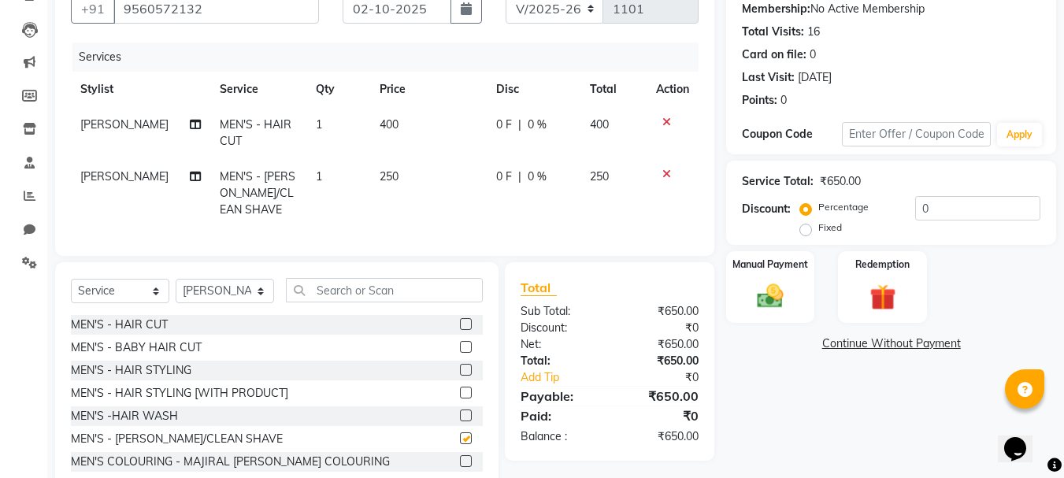
checkbox input "false"
click at [762, 308] on img at bounding box center [770, 296] width 44 height 32
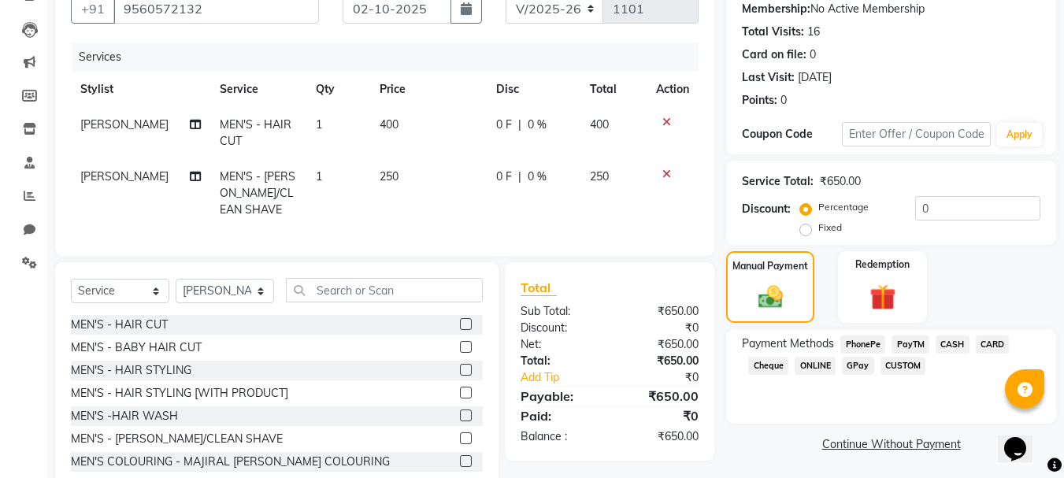
click at [803, 358] on span "ONLINE" at bounding box center [815, 366] width 41 height 18
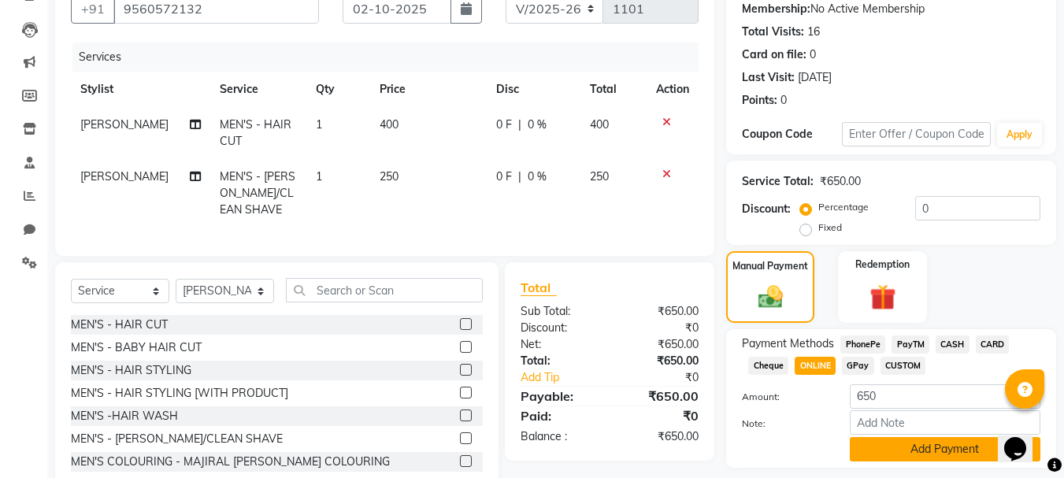
click at [885, 458] on button "Add Payment" at bounding box center [945, 449] width 191 height 24
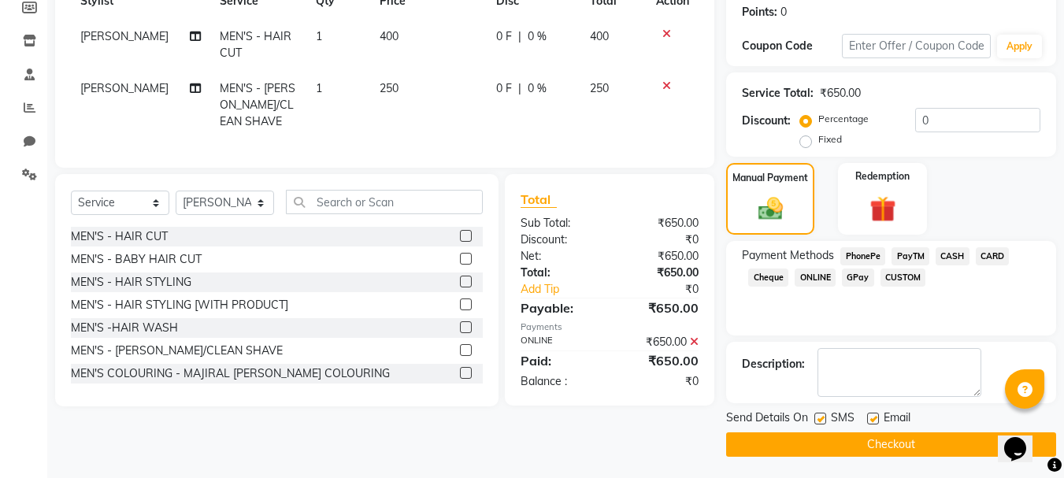
scroll to position [243, 0]
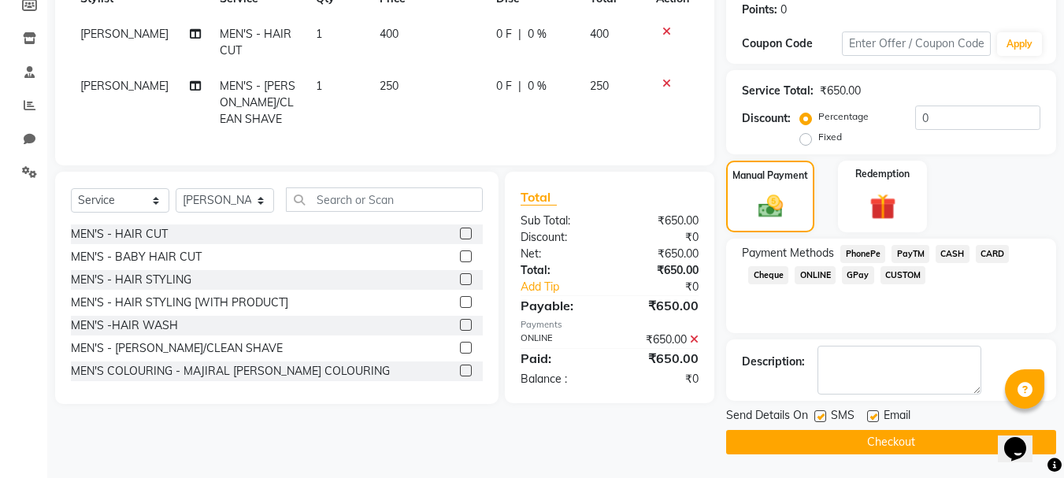
click at [904, 435] on button "Checkout" at bounding box center [891, 442] width 330 height 24
